Goal: Navigation & Orientation: Understand site structure

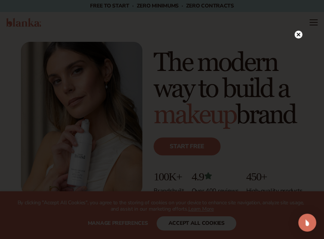
click at [296, 33] on circle at bounding box center [298, 35] width 8 height 8
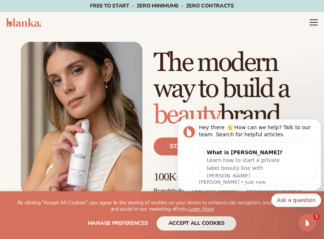
click at [253, 21] on header "Cart product catalog The Lab by Blanka" at bounding box center [162, 22] width 324 height 21
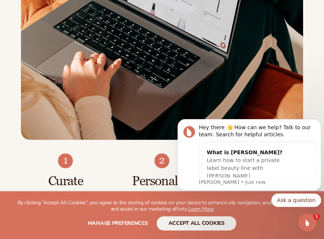
scroll to position [536, 0]
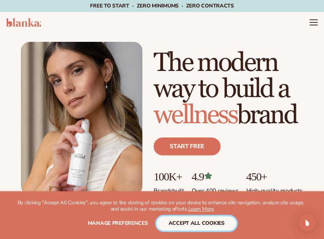
click at [204, 222] on button "accept all cookies" at bounding box center [197, 223] width 80 height 14
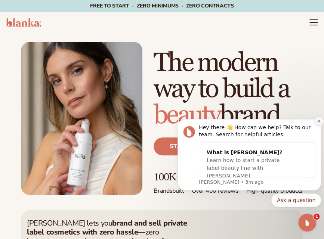
click at [318, 124] on button "Dismiss notification" at bounding box center [319, 122] width 10 height 10
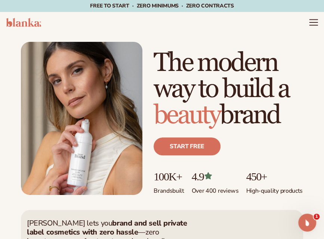
click at [313, 21] on icon "Menu" at bounding box center [314, 23] width 10 height 10
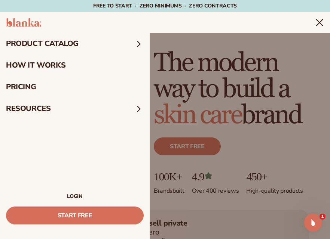
click at [124, 43] on summary "product catalog" at bounding box center [74, 44] width 149 height 22
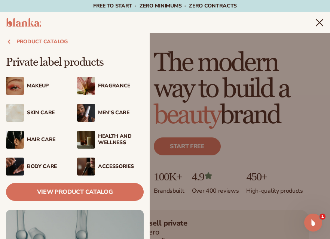
click at [315, 27] on summary "Menu" at bounding box center [319, 22] width 9 height 9
